Goal: Information Seeking & Learning: Learn about a topic

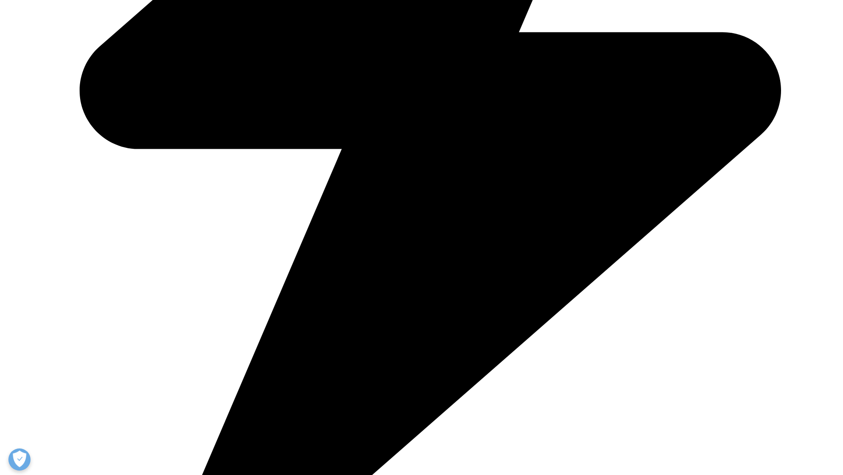
scroll to position [930, 0]
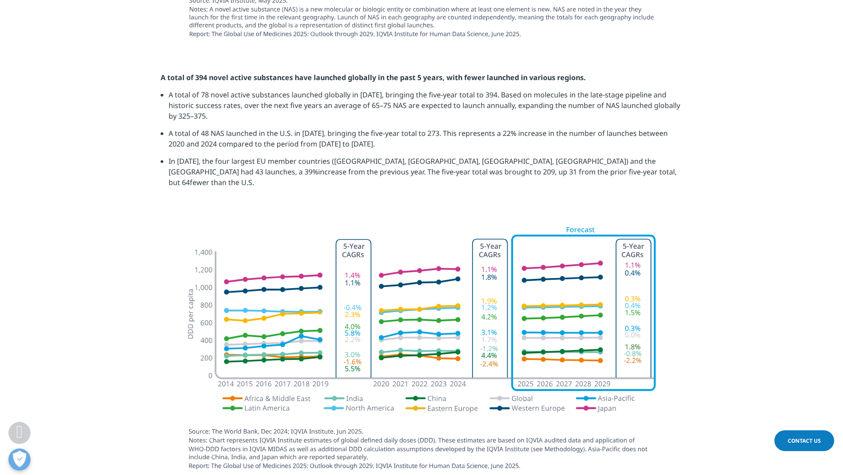
scroll to position [1205, 0]
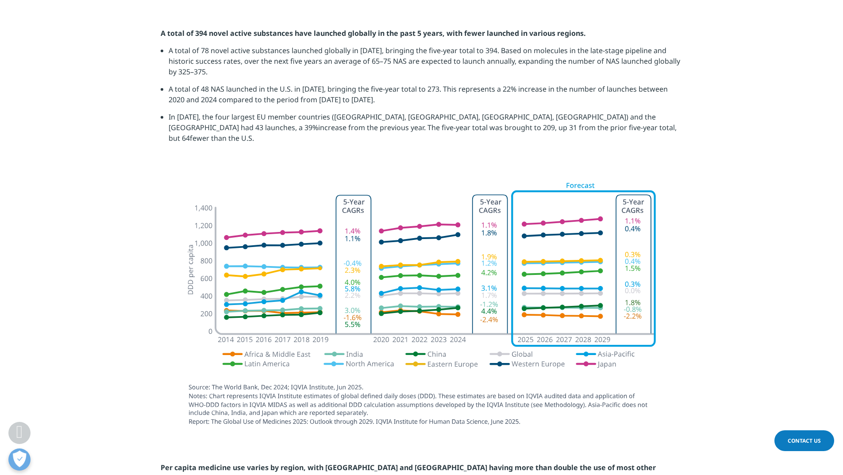
click at [246, 46] on li "A total of 78 novel active substances launched globally in 2024, bringing the f…" at bounding box center [426, 64] width 514 height 39
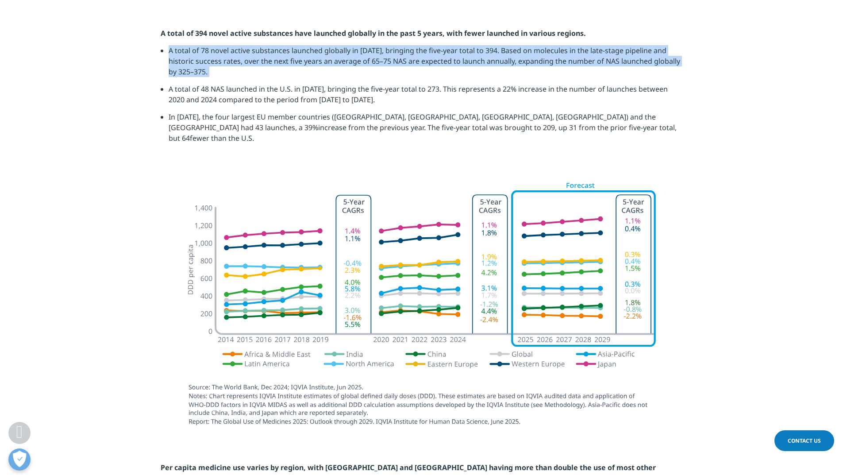
click at [246, 46] on li "A total of 78 novel active substances launched globally in 2024, bringing the f…" at bounding box center [426, 64] width 514 height 39
click at [274, 71] on li "A total of 78 novel active substances launched globally in 2024, bringing the f…" at bounding box center [426, 64] width 514 height 39
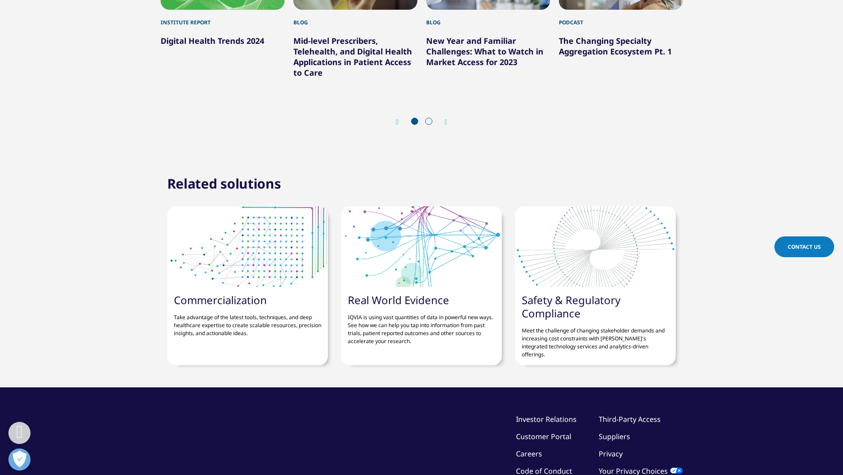
scroll to position [3463, 0]
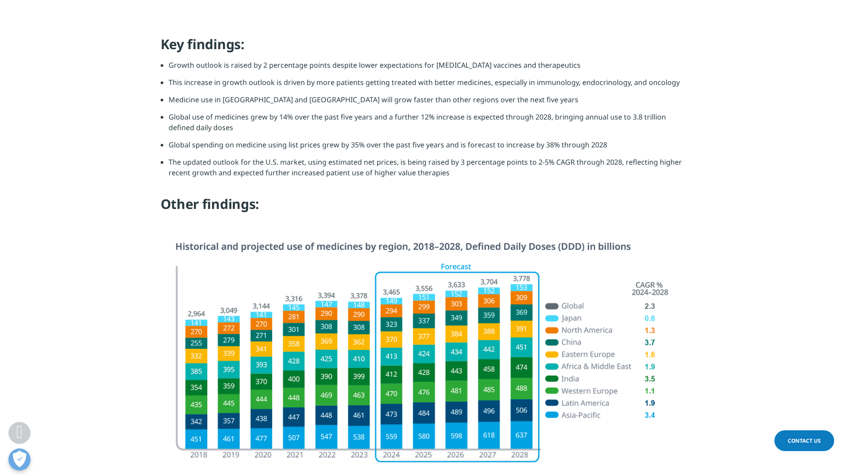
scroll to position [930, 0]
